Goal: Information Seeking & Learning: Learn about a topic

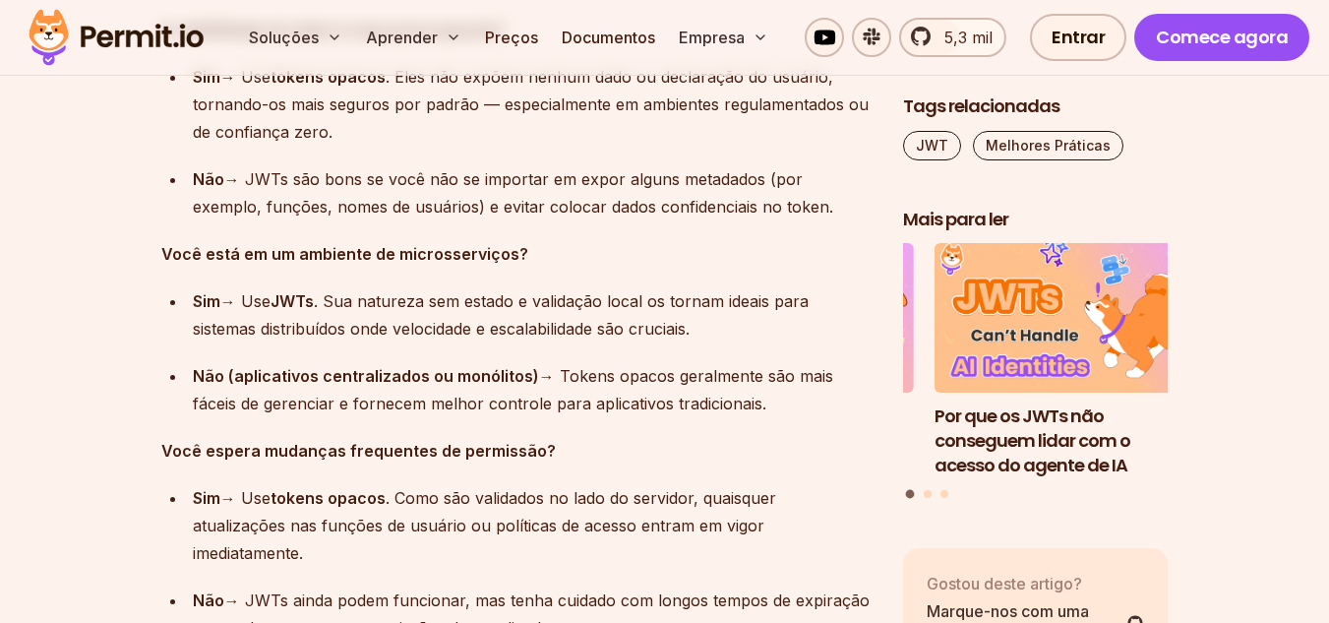
scroll to position [13117, 0]
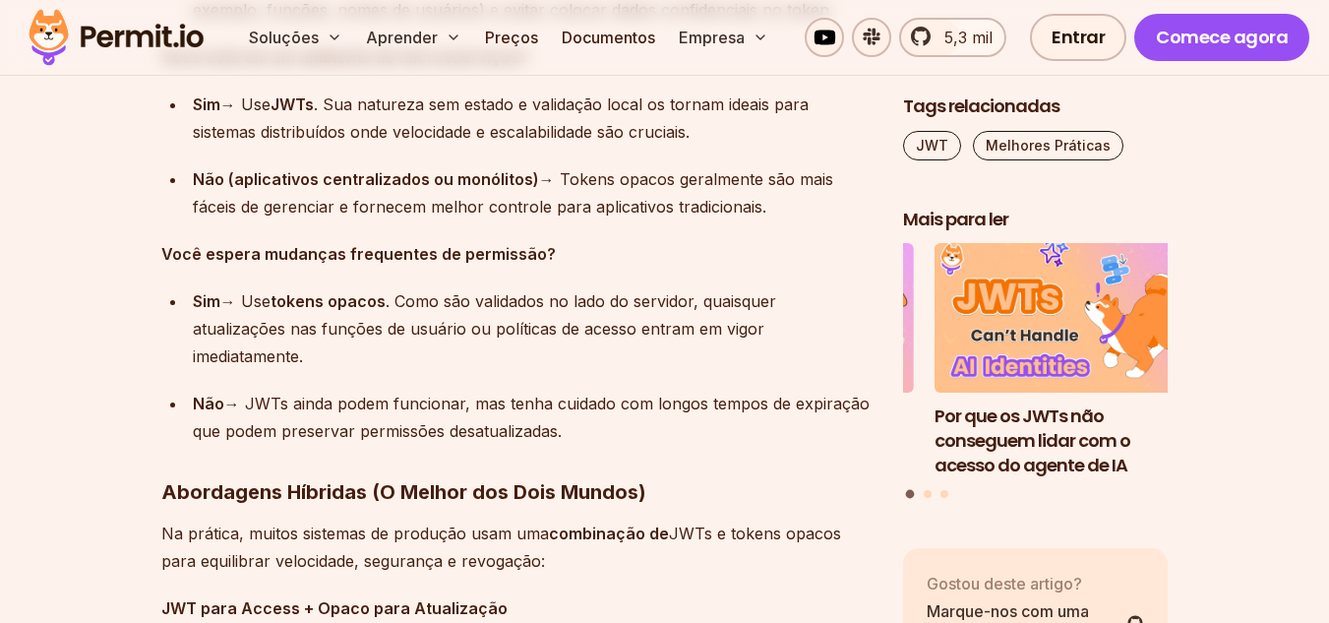
click at [321, 254] on font "Você espera mudanças frequentes de permissão?" at bounding box center [358, 254] width 395 height 20
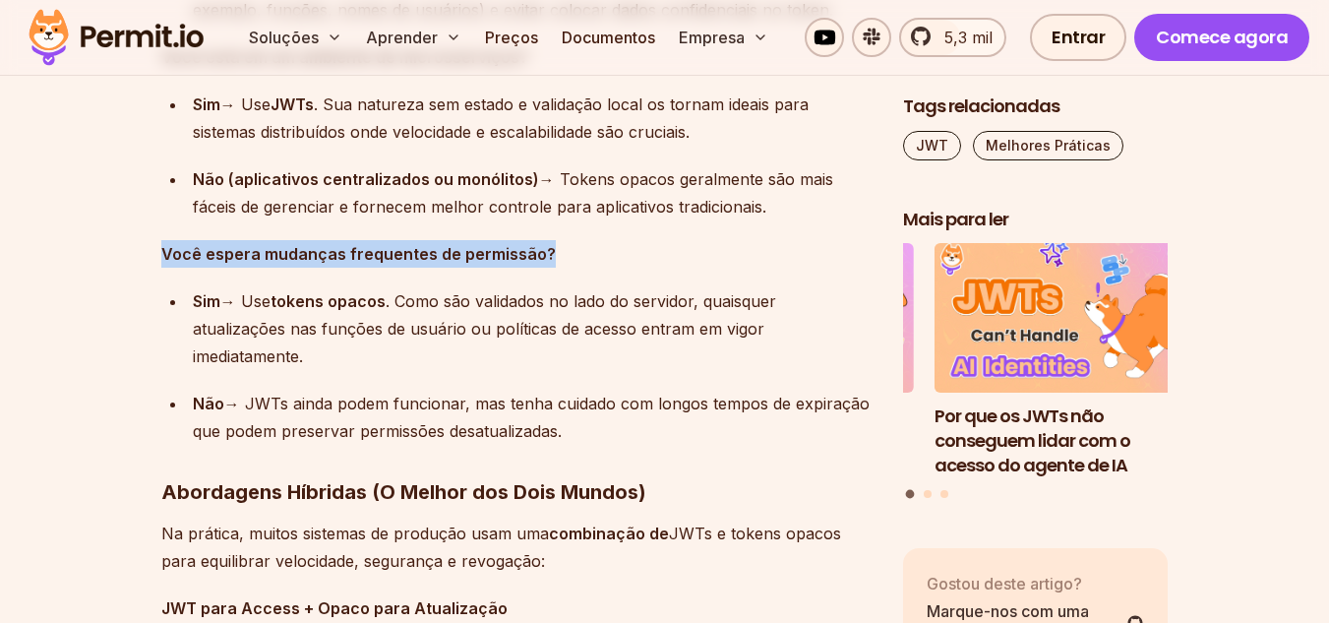
click at [321, 254] on font "Você espera mudanças frequentes de permissão?" at bounding box center [358, 254] width 395 height 20
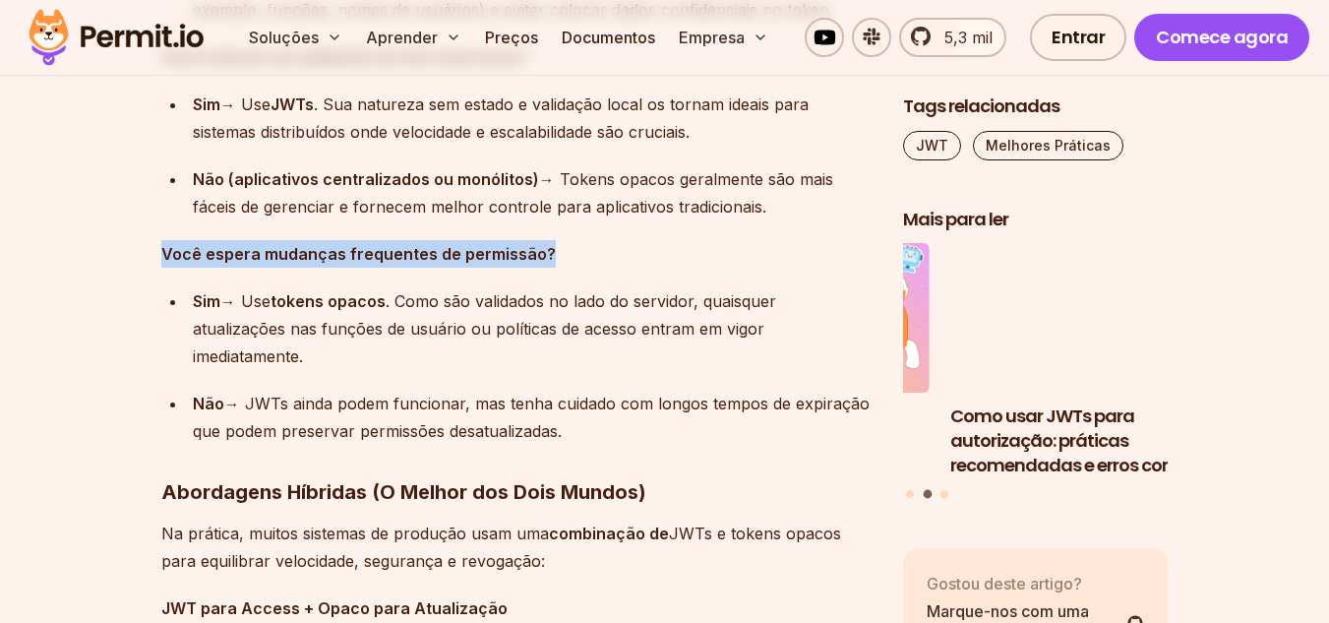
copy font "Você espera mudanças frequentes de permissão?"
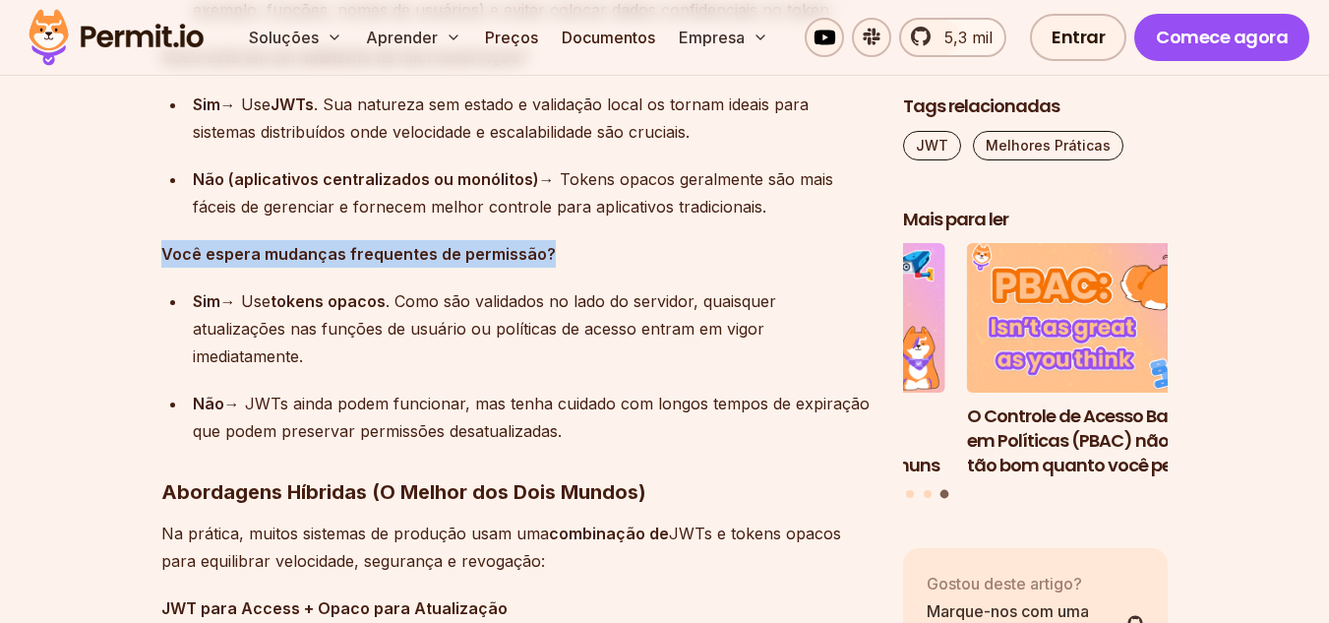
drag, startPoint x: 313, startPoint y: 361, endPoint x: 184, endPoint y: 297, distance: 143.9
click at [184, 297] on ul "Sim → Use tokens opacos . Como são validados no lado do servidor, quaisquer atu…" at bounding box center [516, 365] width 710 height 157
copy div "Sim → Use tokens opacos . Como são validados no lado do servidor, quaisquer atu…"
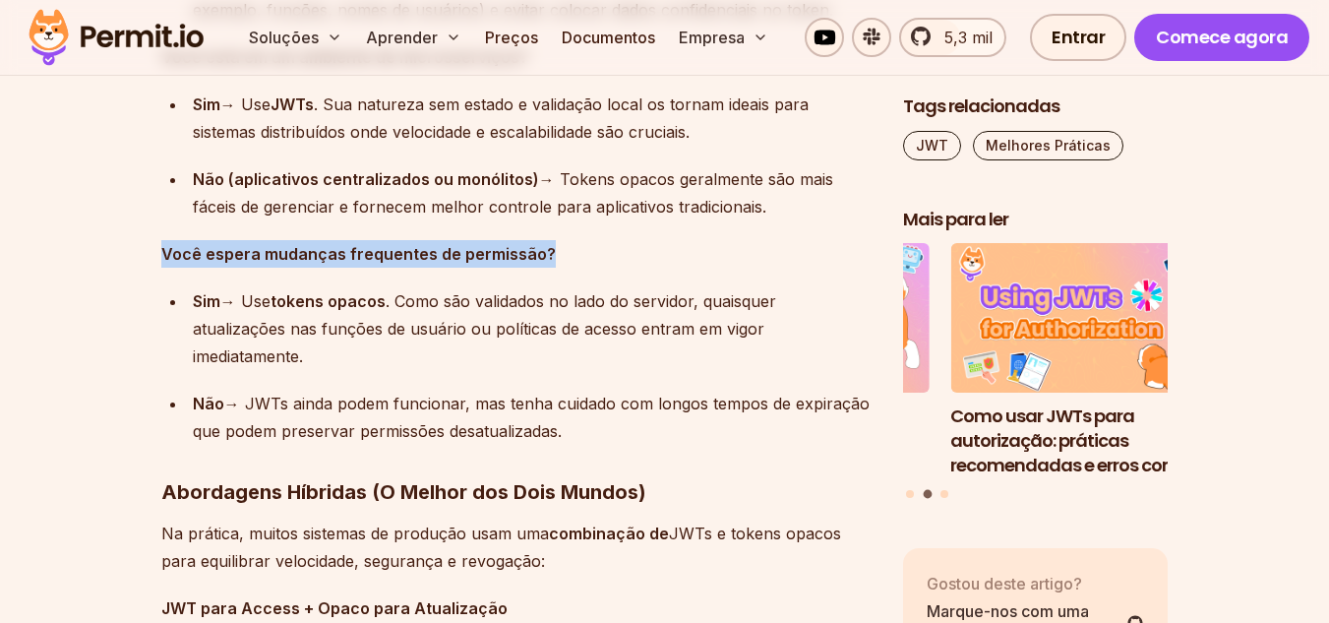
drag, startPoint x: 573, startPoint y: 435, endPoint x: 192, endPoint y: 404, distance: 382.0
click at [193, 404] on div "Não → JWTs ainda podem funcionar, mas tenha cuidado com longos tempos de expira…" at bounding box center [532, 417] width 679 height 55
copy div "Não → JWTs ainda podem funcionar, mas tenha cuidado com longos tempos de expira…"
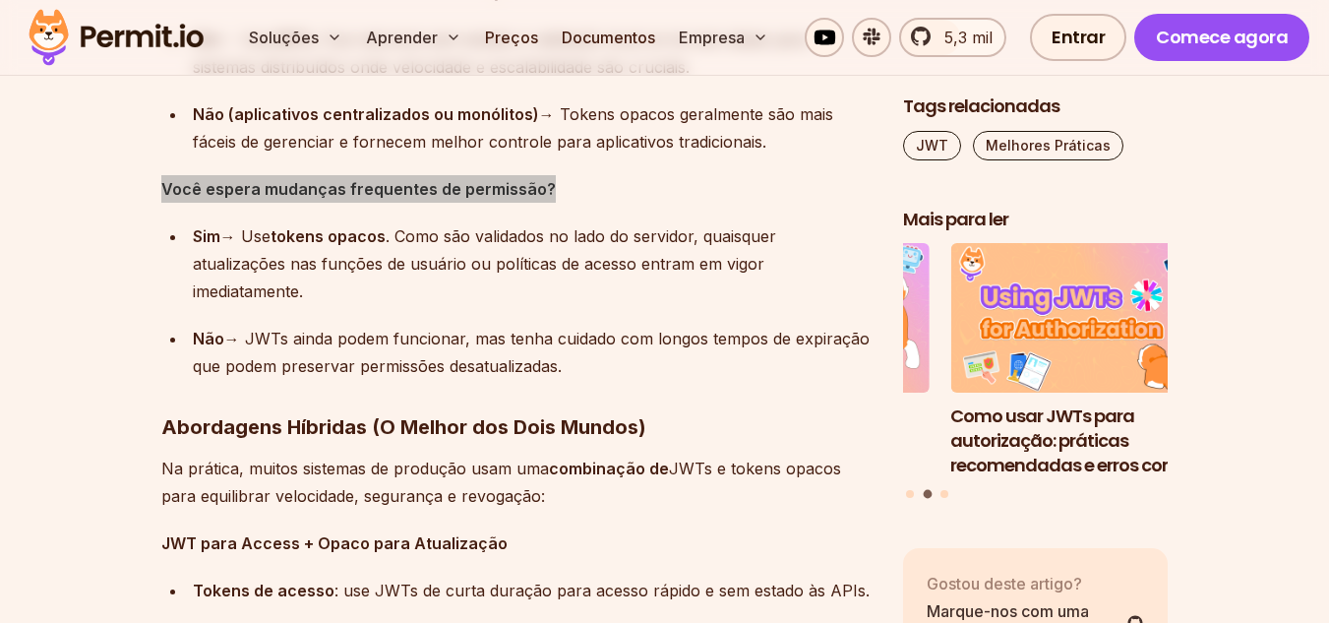
scroll to position [13215, 0]
